Goal: Task Accomplishment & Management: Complete application form

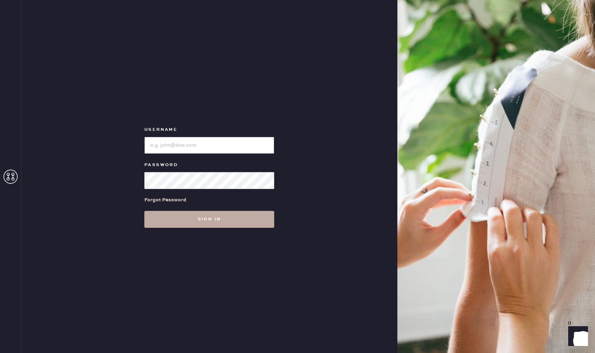
type input "reformationpaloalto"
click at [238, 223] on button "Sign in" at bounding box center [209, 219] width 130 height 17
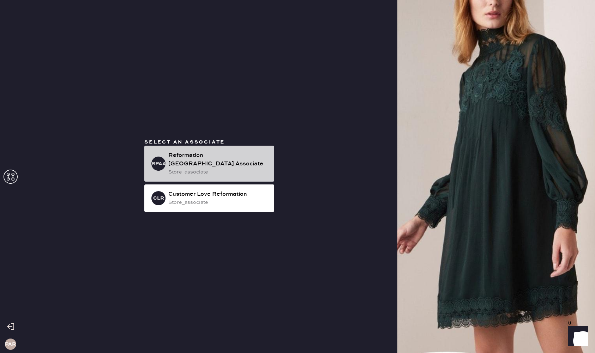
click at [211, 161] on div "Reformation [GEOGRAPHIC_DATA] Associate" at bounding box center [218, 159] width 100 height 17
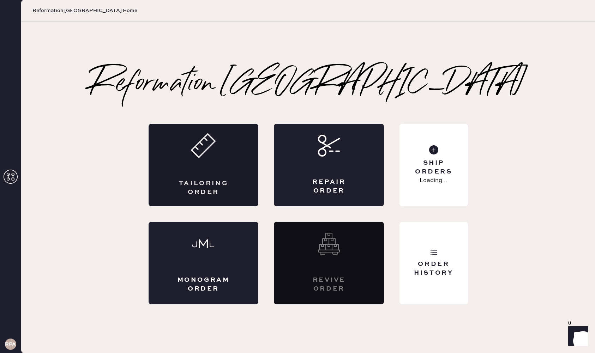
click at [211, 161] on div "Tailoring Order" at bounding box center [204, 165] width 110 height 83
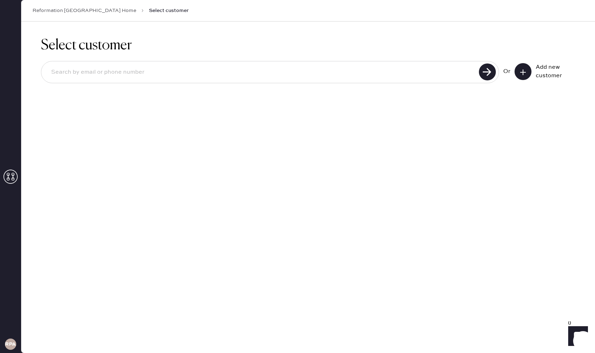
click at [139, 79] on input at bounding box center [261, 72] width 431 height 16
click at [525, 77] on button at bounding box center [523, 71] width 17 height 17
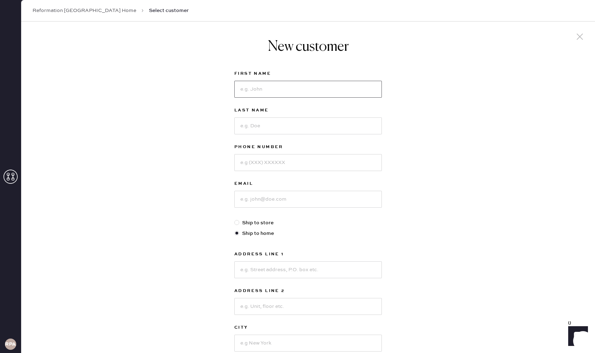
click at [268, 95] on input at bounding box center [308, 89] width 148 height 17
